Goal: Connect with others: Connect with others

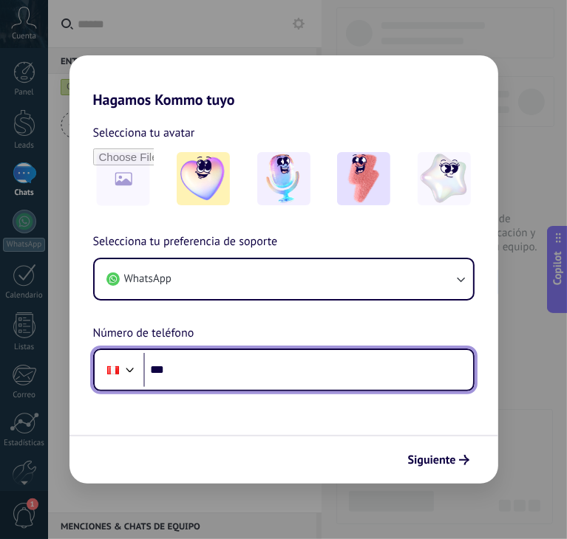
click at [213, 375] on input "***" at bounding box center [308, 370] width 330 height 34
paste input "**********"
type input "**********"
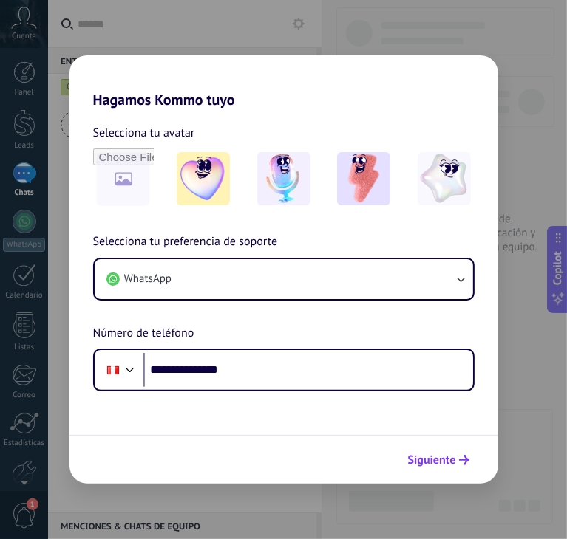
click at [437, 468] on button "Siguiente" at bounding box center [438, 460] width 75 height 25
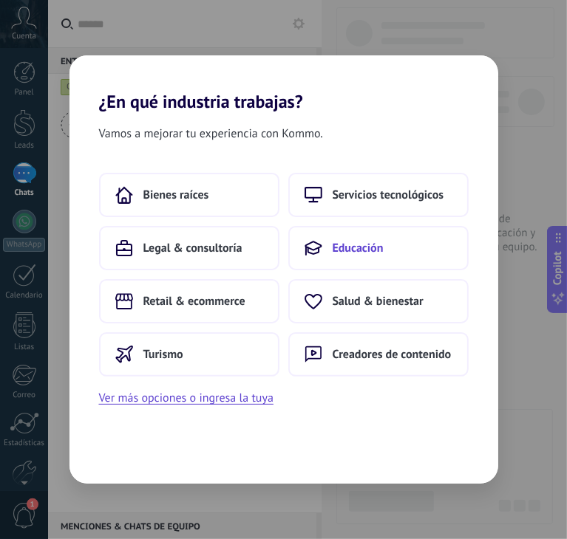
click at [352, 248] on span "Educación" at bounding box center [358, 248] width 51 height 15
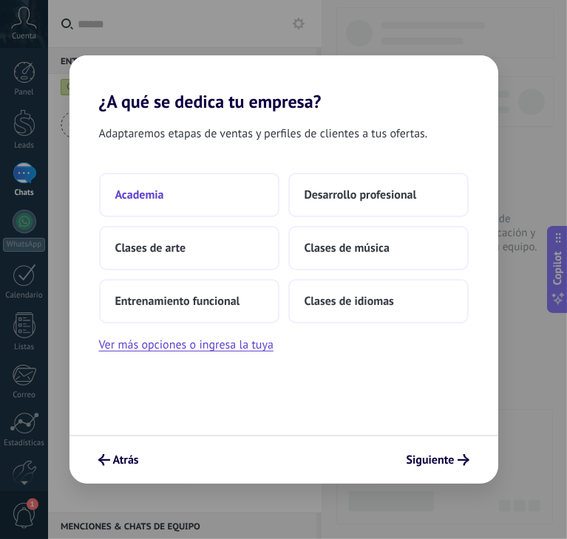
click at [228, 200] on button "Academia" at bounding box center [189, 195] width 180 height 44
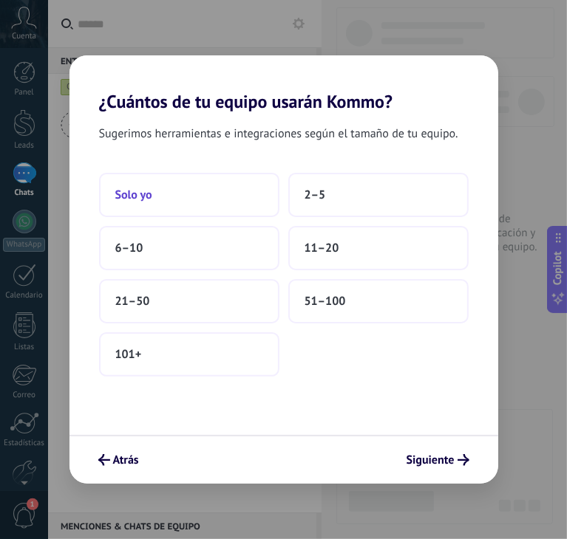
click at [205, 202] on button "Solo yo" at bounding box center [189, 195] width 180 height 44
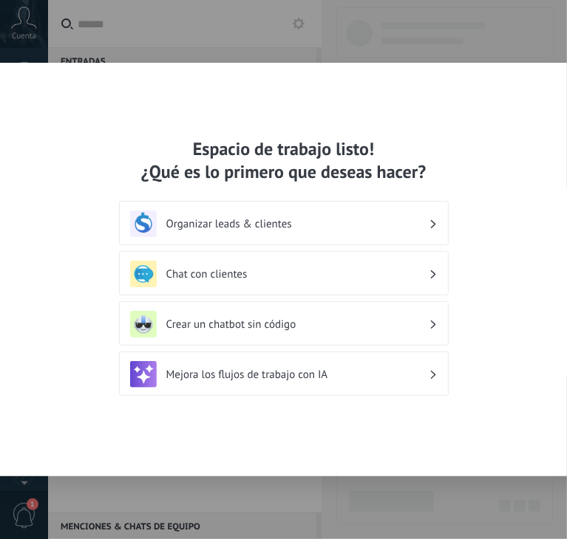
click at [228, 272] on h3 "Chat con clientes" at bounding box center [297, 275] width 262 height 14
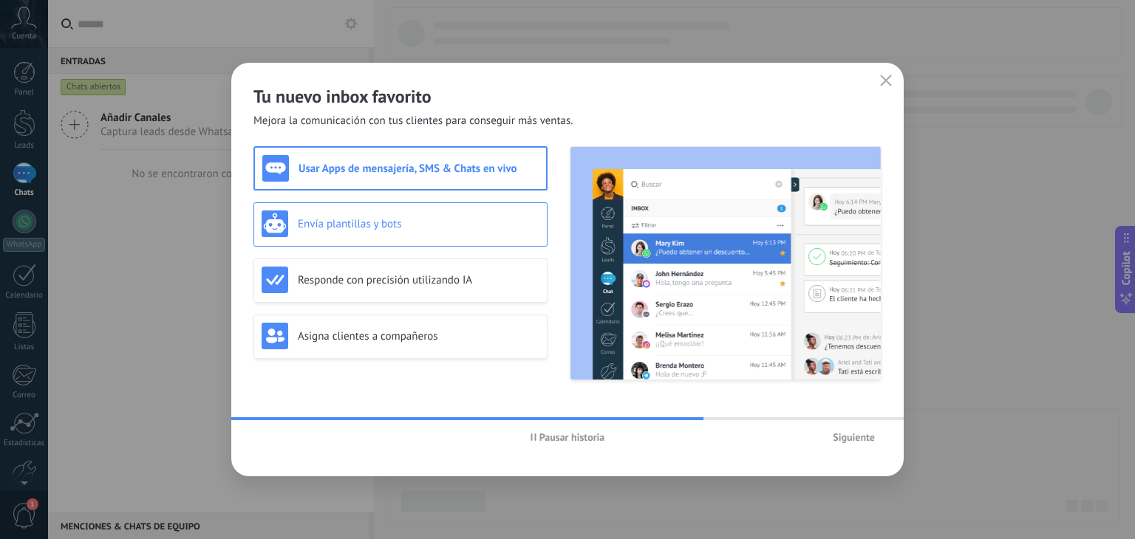
click at [394, 222] on h3 "Envía plantillas y bots" at bounding box center [419, 224] width 242 height 14
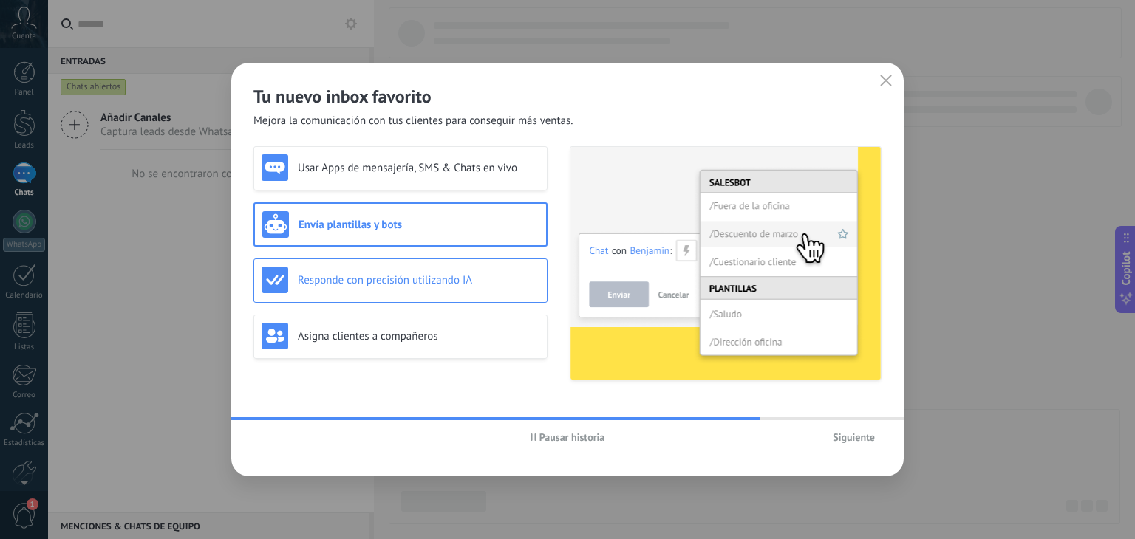
click at [386, 279] on h3 "Responde con precisión utilizando IA" at bounding box center [419, 280] width 242 height 14
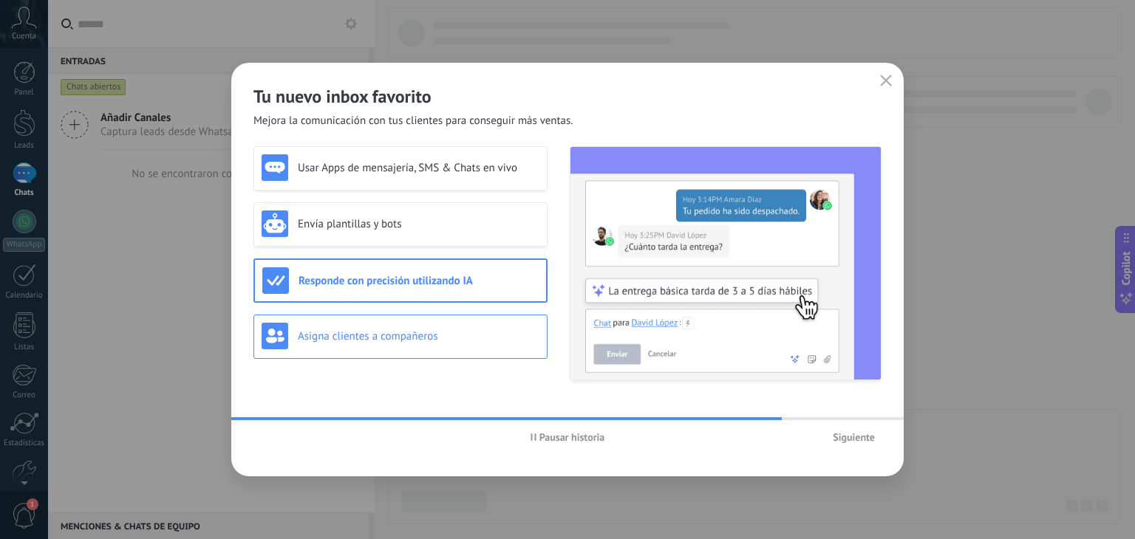
click at [392, 344] on div "Asigna clientes a compañeros" at bounding box center [401, 336] width 278 height 27
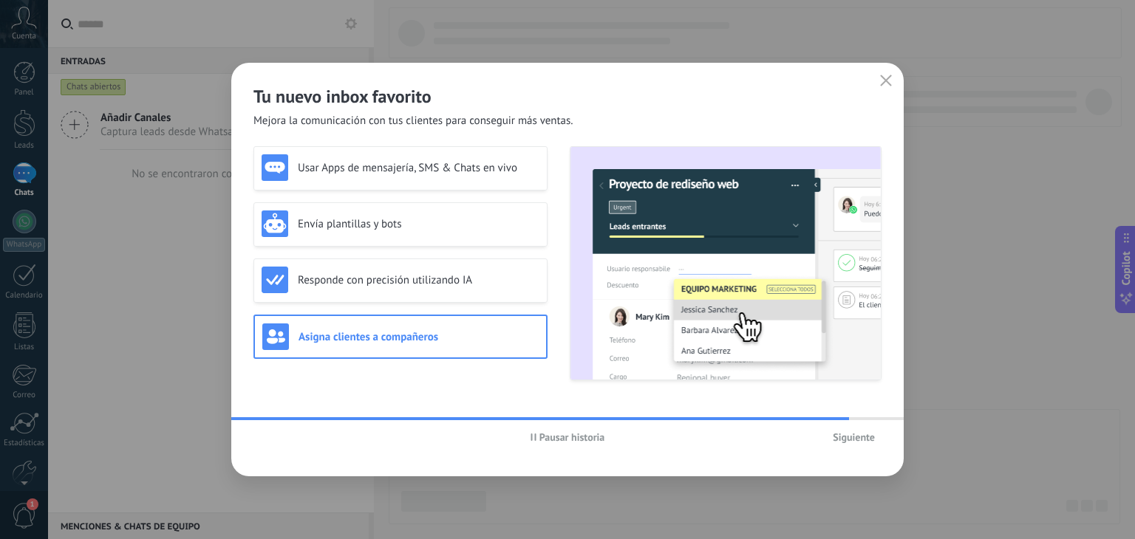
click at [847, 441] on span "Siguiente" at bounding box center [854, 437] width 42 height 10
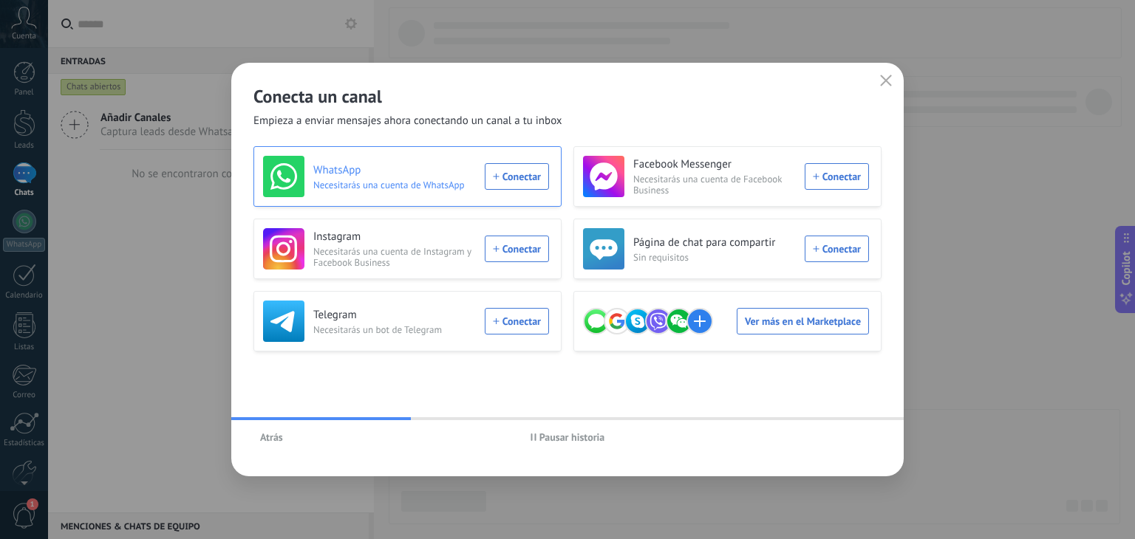
click at [505, 180] on div "WhatsApp Necesitarás una cuenta de WhatsApp Conectar" at bounding box center [406, 176] width 286 height 41
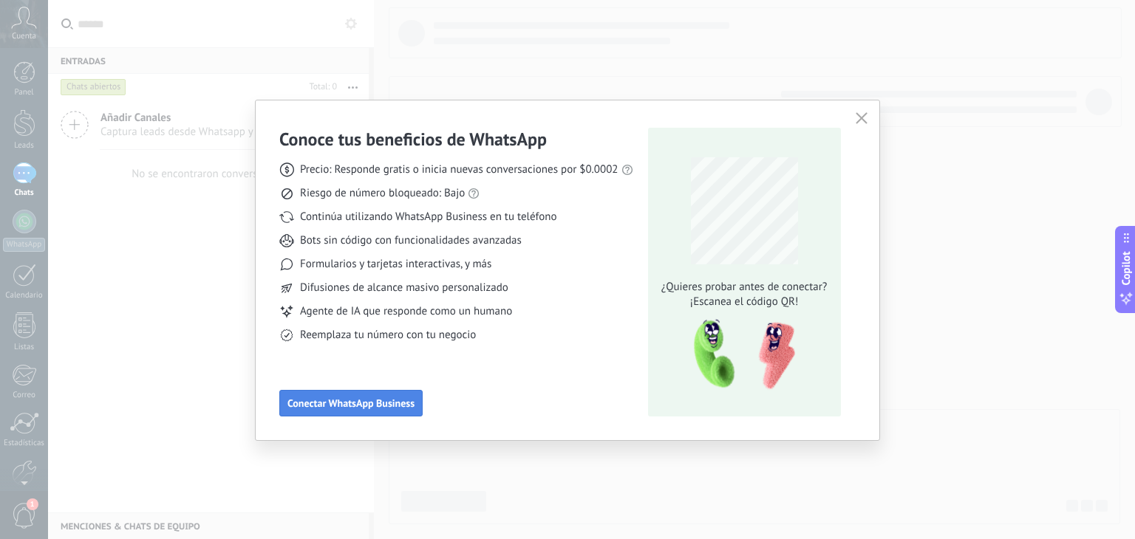
click at [343, 395] on button "Conectar WhatsApp Business" at bounding box center [350, 403] width 143 height 27
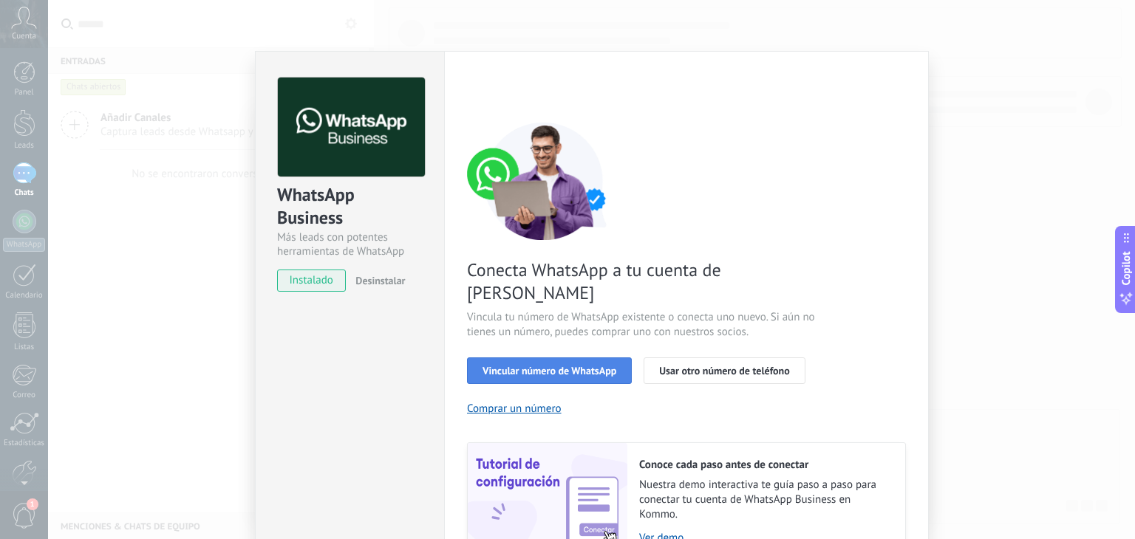
click at [553, 366] on span "Vincular número de WhatsApp" at bounding box center [550, 371] width 134 height 10
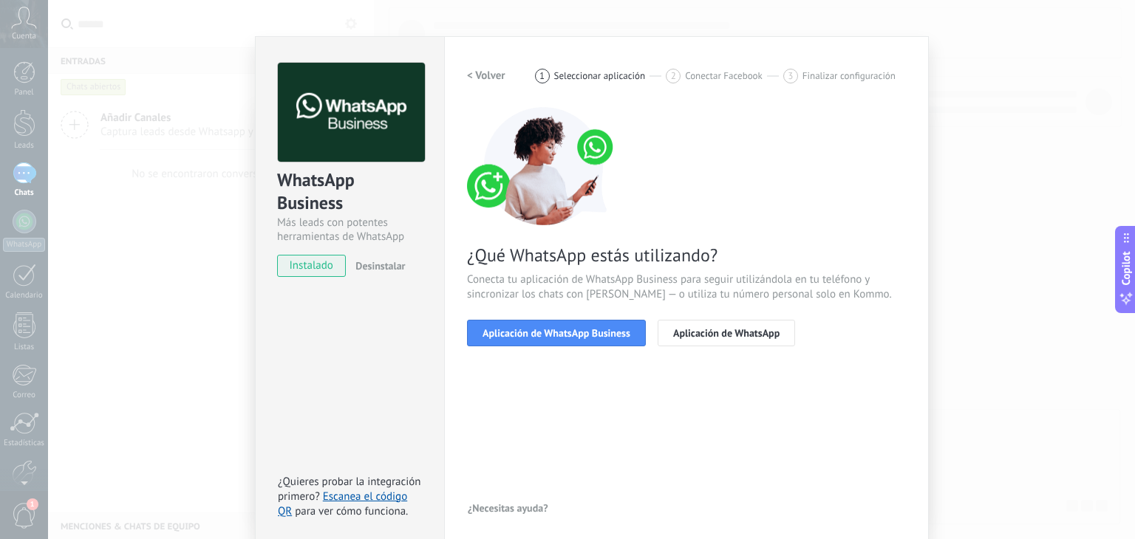
scroll to position [21, 0]
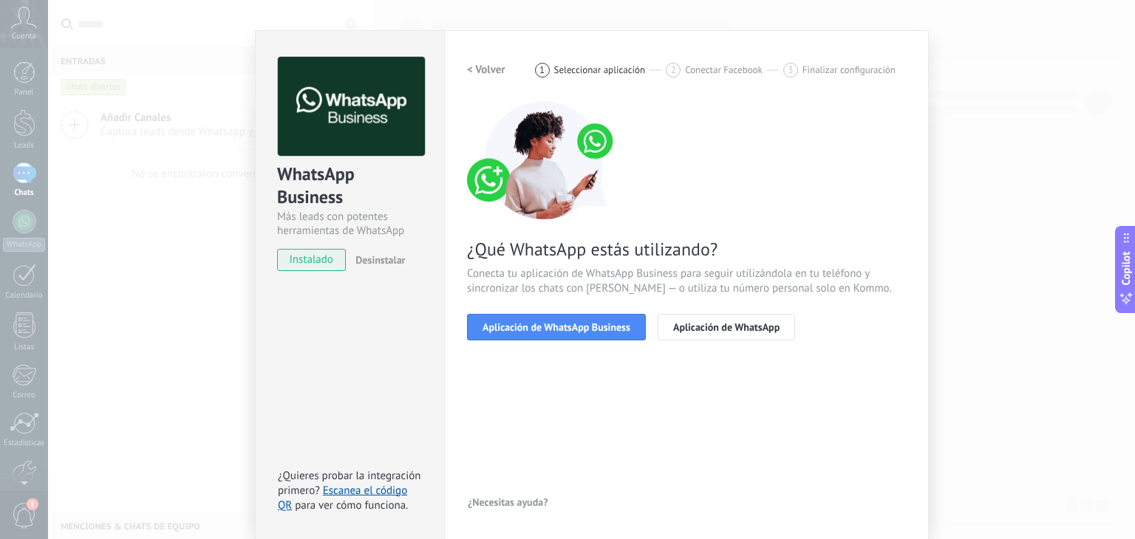
click at [313, 259] on span "instalado" at bounding box center [311, 260] width 67 height 22
click at [384, 488] on link "Escanea el código QR" at bounding box center [342, 498] width 129 height 29
